Goal: Share content: Share content

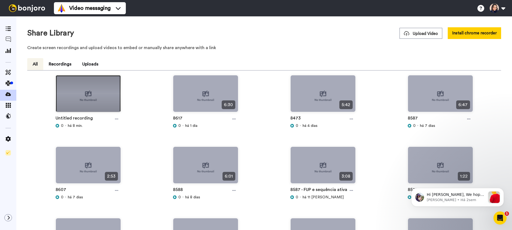
click at [79, 99] on img at bounding box center [88, 95] width 65 height 41
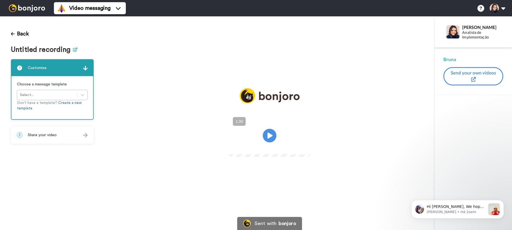
click at [75, 50] on icon at bounding box center [75, 49] width 5 height 4
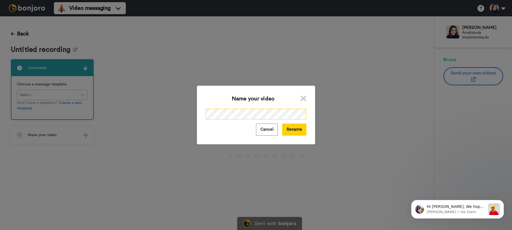
click at [156, 112] on div "Name your video Cancel Rename" at bounding box center [256, 115] width 512 height 230
click at [299, 131] on button "Rename" at bounding box center [294, 129] width 24 height 12
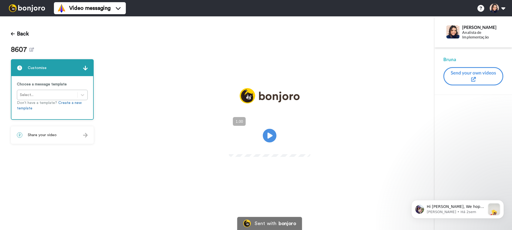
click at [71, 134] on div "2 Share your video" at bounding box center [52, 135] width 82 height 16
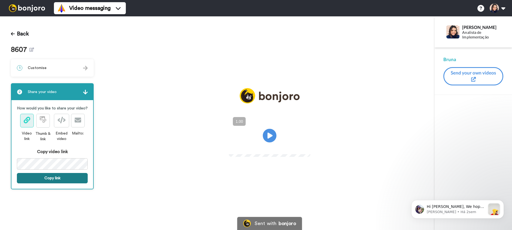
click at [57, 177] on button "Copy link" at bounding box center [52, 178] width 71 height 10
